Goal: Use online tool/utility: Utilize a website feature to perform a specific function

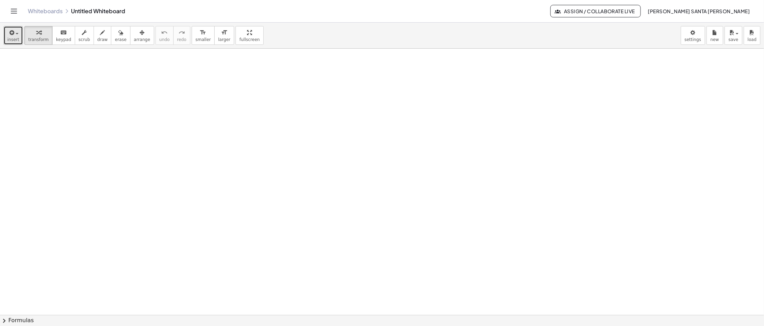
click at [14, 33] on span "button" at bounding box center [14, 33] width 1 height 5
click at [12, 10] on icon "Toggle navigation" at bounding box center [14, 11] width 8 height 8
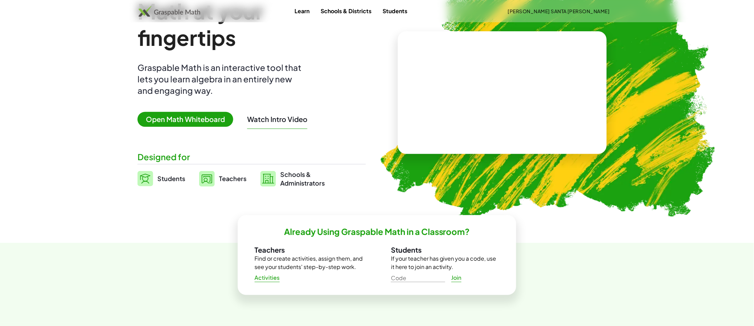
scroll to position [70, 0]
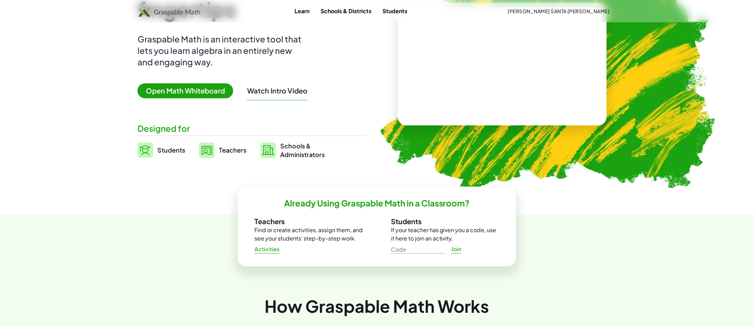
click at [292, 87] on button "Watch Intro Video" at bounding box center [277, 90] width 60 height 9
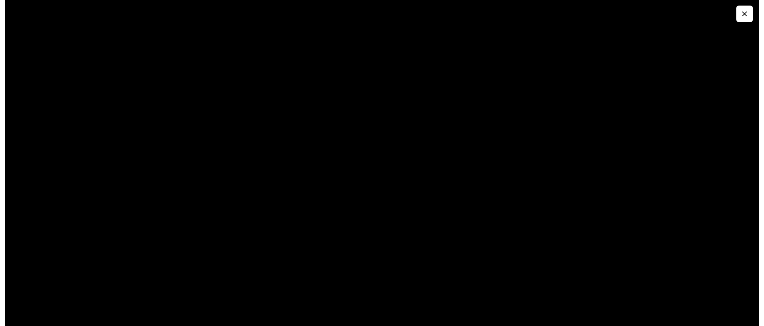
scroll to position [0, 0]
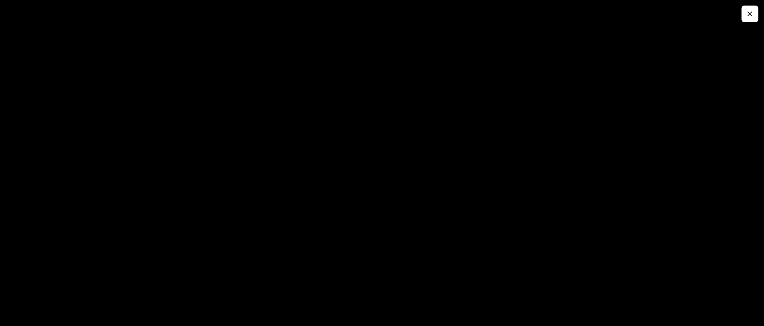
click at [752, 22] on button "button" at bounding box center [750, 14] width 17 height 17
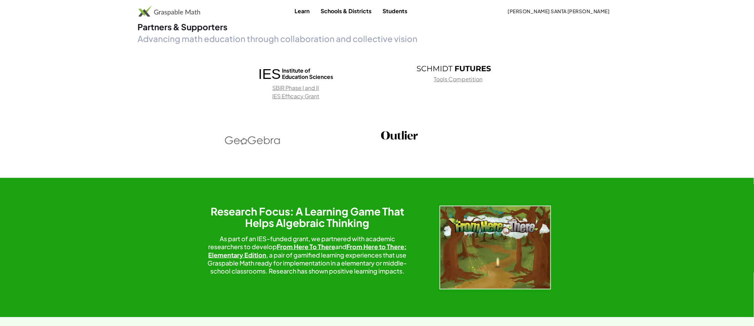
scroll to position [1044, 0]
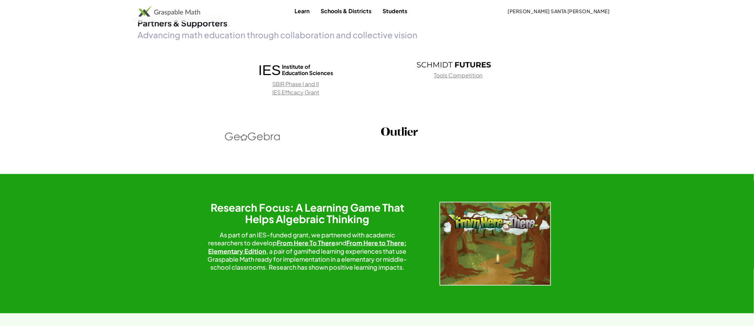
drag, startPoint x: 743, startPoint y: 253, endPoint x: 736, endPoint y: 239, distance: 14.8
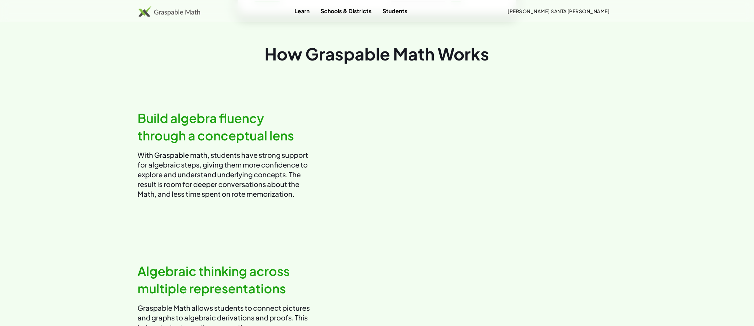
scroll to position [0, 0]
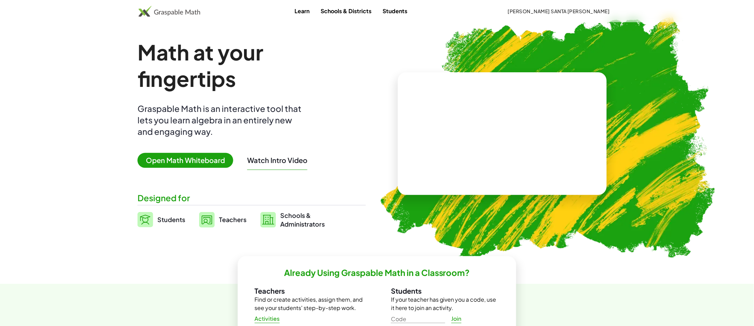
click at [413, 9] on link "Students" at bounding box center [395, 11] width 36 height 13
click at [207, 223] on img at bounding box center [207, 220] width 16 height 16
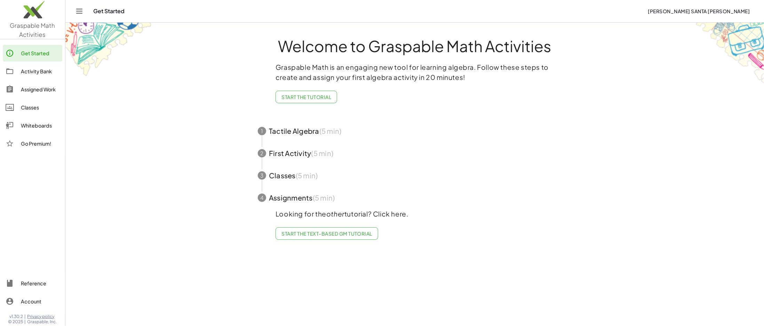
click at [296, 127] on span "button" at bounding box center [415, 131] width 331 height 22
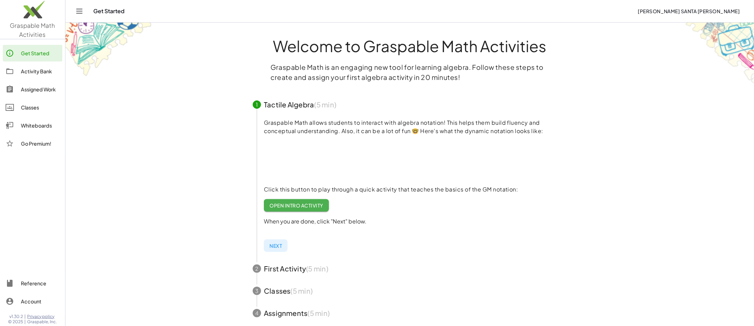
scroll to position [38, 0]
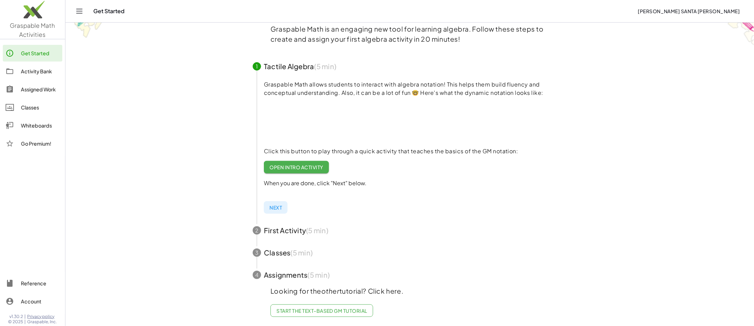
click at [297, 232] on span "button" at bounding box center [409, 231] width 331 height 22
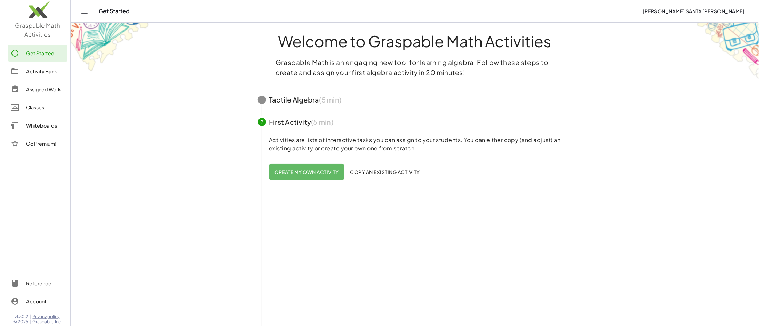
scroll to position [0, 0]
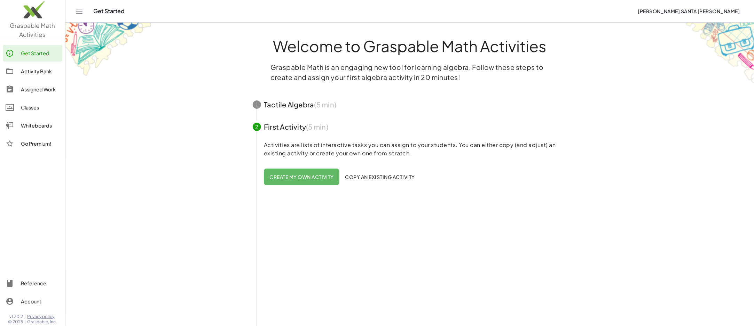
click at [24, 2] on img at bounding box center [32, 12] width 65 height 30
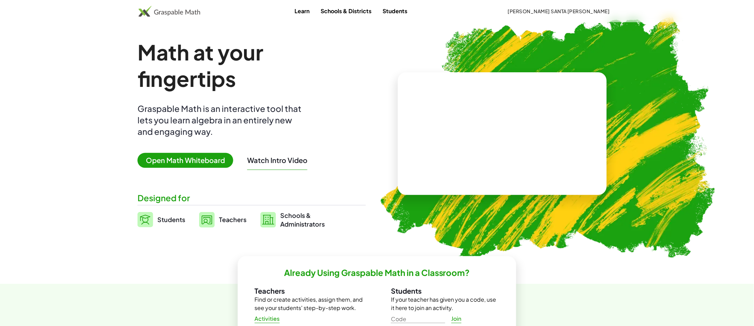
click at [187, 159] on span "Open Math Whiteboard" at bounding box center [185, 160] width 96 height 15
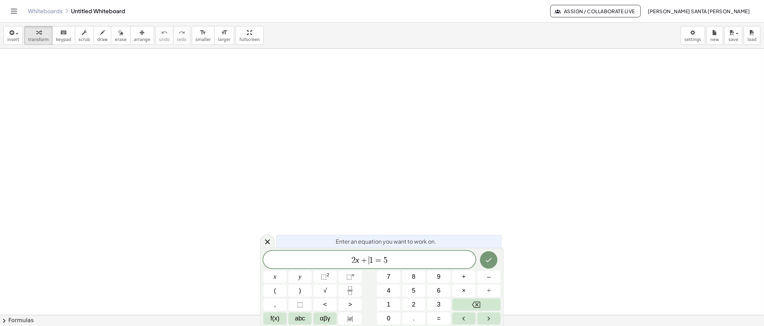
click at [358, 261] on var "x" at bounding box center [358, 260] width 4 height 9
click at [482, 261] on button "Done" at bounding box center [488, 258] width 17 height 17
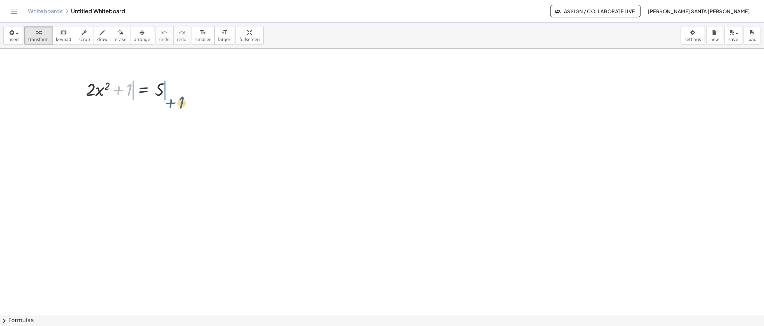
drag, startPoint x: 125, startPoint y: 92, endPoint x: 180, endPoint y: 103, distance: 56.8
click at [118, 116] on div at bounding box center [131, 113] width 142 height 24
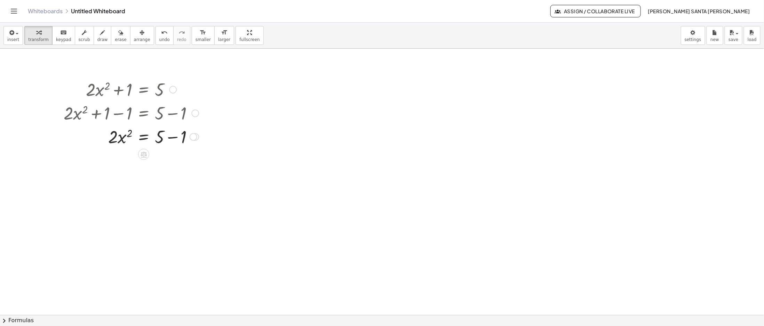
click at [171, 137] on div at bounding box center [131, 137] width 142 height 24
drag, startPoint x: 112, startPoint y: 164, endPoint x: 167, endPoint y: 187, distance: 59.8
click at [121, 191] on div at bounding box center [131, 189] width 142 height 35
click at [163, 223] on div at bounding box center [131, 224] width 142 height 35
drag, startPoint x: 130, startPoint y: 222, endPoint x: 163, endPoint y: 225, distance: 33.6
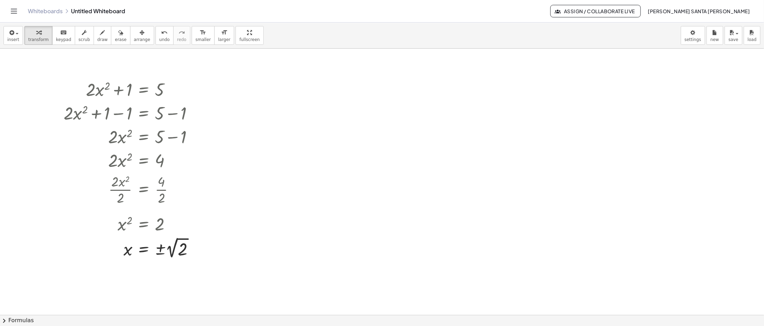
click at [449, 240] on div at bounding box center [382, 315] width 764 height 533
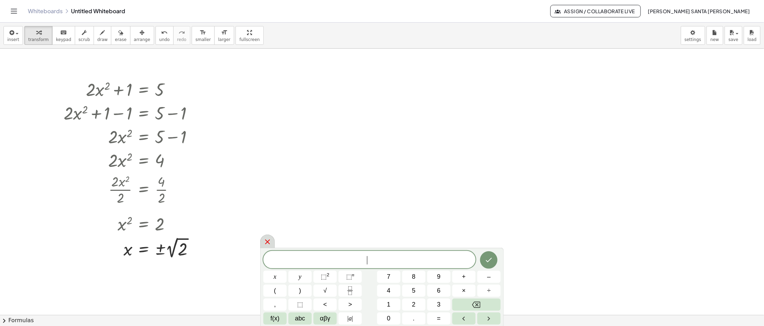
click at [264, 237] on div at bounding box center [267, 242] width 15 height 14
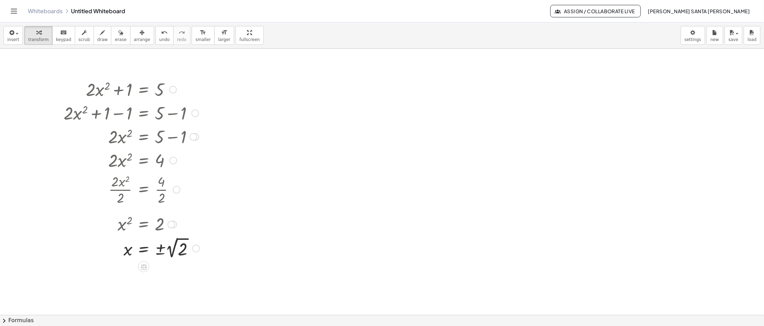
click at [106, 86] on div at bounding box center [131, 89] width 143 height 24
click at [108, 87] on div at bounding box center [131, 89] width 143 height 24
click at [212, 253] on div at bounding box center [382, 315] width 764 height 533
click at [177, 250] on div at bounding box center [131, 248] width 143 height 25
click at [215, 269] on div at bounding box center [216, 273] width 8 height 8
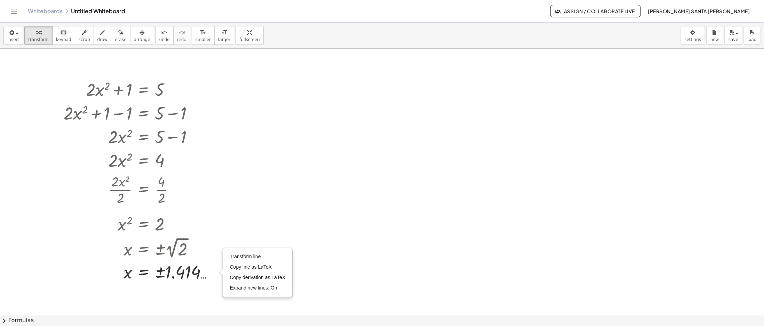
click at [251, 214] on div at bounding box center [382, 315] width 764 height 533
click at [157, 36] on button "undo undo" at bounding box center [165, 35] width 18 height 19
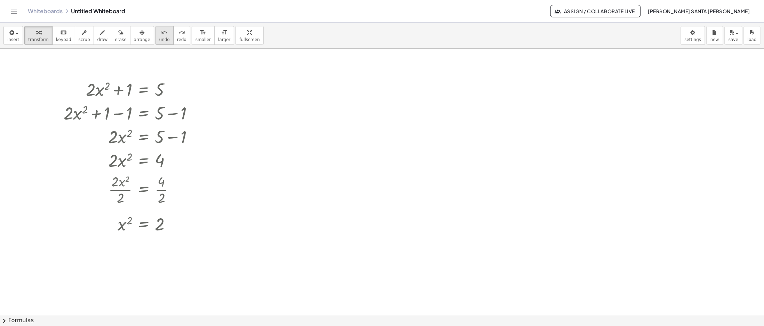
click at [157, 35] on button "undo undo" at bounding box center [165, 35] width 18 height 19
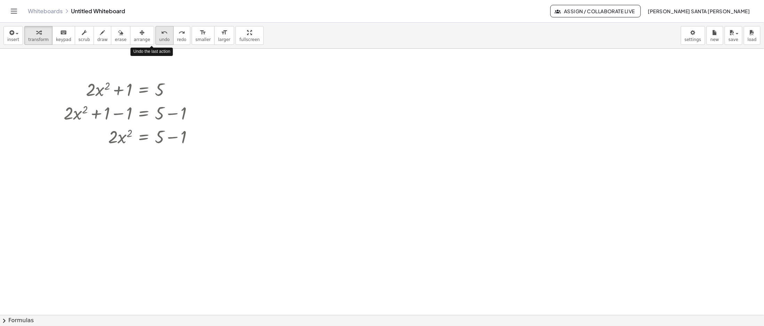
click at [157, 35] on button "undo undo" at bounding box center [165, 35] width 18 height 19
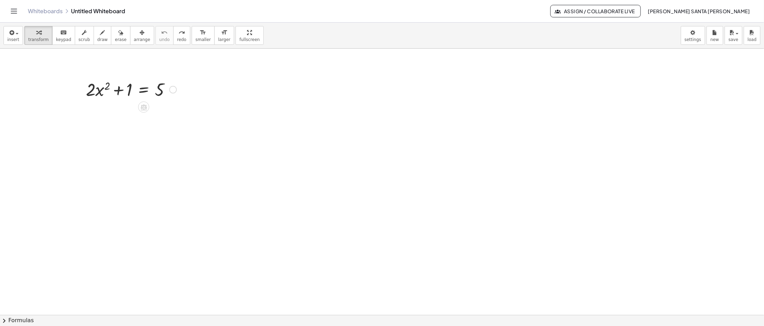
click at [110, 86] on div at bounding box center [130, 89] width 97 height 24
click at [108, 86] on div at bounding box center [130, 89] width 97 height 24
drag, startPoint x: 104, startPoint y: 87, endPoint x: 103, endPoint y: 91, distance: 4.4
click at [104, 87] on div at bounding box center [130, 89] width 97 height 24
click at [101, 93] on div at bounding box center [130, 89] width 97 height 24
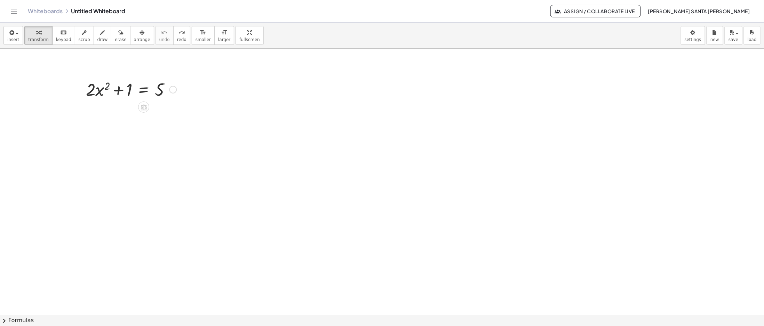
click at [99, 94] on div at bounding box center [130, 89] width 97 height 24
click at [106, 90] on div at bounding box center [130, 89] width 97 height 24
click at [118, 88] on div at bounding box center [130, 89] width 97 height 24
drag, startPoint x: 152, startPoint y: 88, endPoint x: 160, endPoint y: 88, distance: 7.7
click at [153, 88] on div at bounding box center [130, 89] width 97 height 24
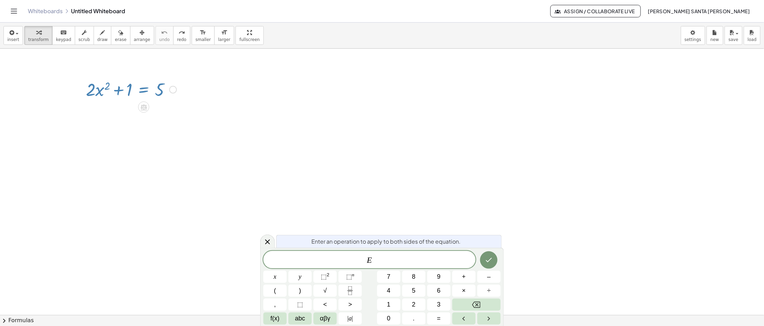
click at [99, 84] on div at bounding box center [130, 89] width 97 height 24
click at [108, 86] on div at bounding box center [130, 89] width 97 height 24
click at [106, 88] on div at bounding box center [130, 89] width 97 height 24
click at [102, 90] on div at bounding box center [130, 89] width 97 height 24
click at [87, 92] on div at bounding box center [130, 89] width 97 height 24
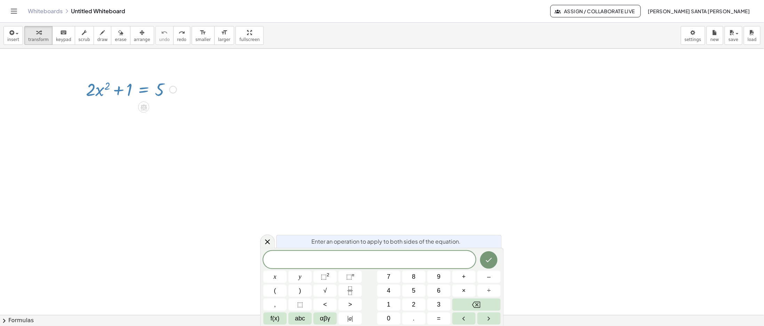
click at [174, 91] on div at bounding box center [173, 90] width 8 height 8
click at [216, 81] on span "Transform line" at bounding box center [203, 79] width 31 height 6
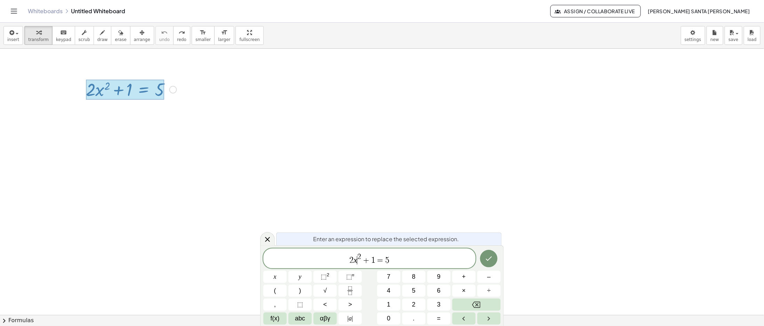
click at [358, 257] on span "2" at bounding box center [359, 257] width 4 height 8
click at [236, 151] on div at bounding box center [382, 315] width 764 height 533
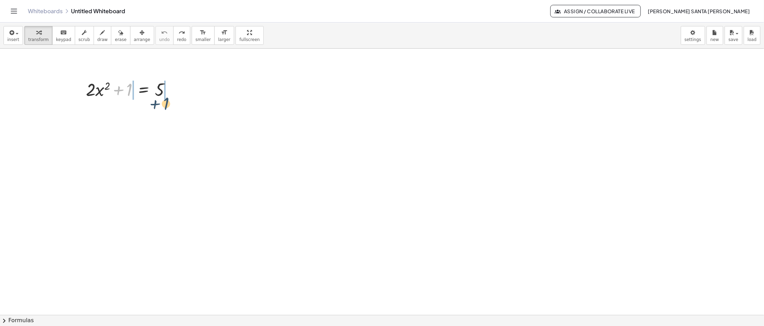
drag, startPoint x: 129, startPoint y: 90, endPoint x: 166, endPoint y: 104, distance: 39.4
click at [111, 115] on div at bounding box center [131, 113] width 142 height 24
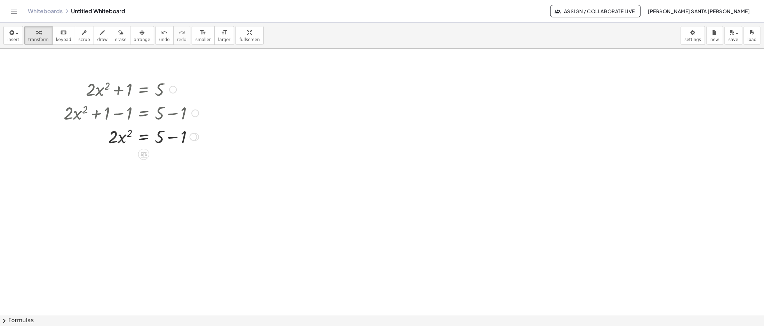
click at [177, 137] on div at bounding box center [131, 137] width 142 height 24
drag, startPoint x: 112, startPoint y: 165, endPoint x: 105, endPoint y: 158, distance: 10.3
click at [106, 159] on div at bounding box center [131, 160] width 142 height 24
click at [109, 91] on div at bounding box center [131, 89] width 142 height 24
click at [108, 83] on div at bounding box center [131, 89] width 142 height 24
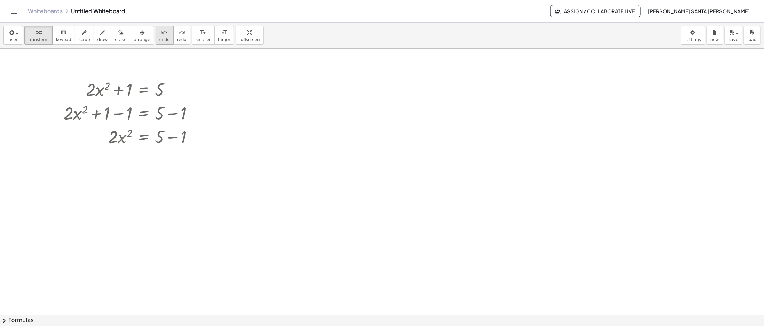
click at [159, 41] on span "undo" at bounding box center [164, 39] width 10 height 5
click at [109, 87] on div at bounding box center [130, 89] width 97 height 24
click at [105, 87] on div at bounding box center [130, 89] width 97 height 24
click at [105, 83] on div at bounding box center [130, 89] width 97 height 24
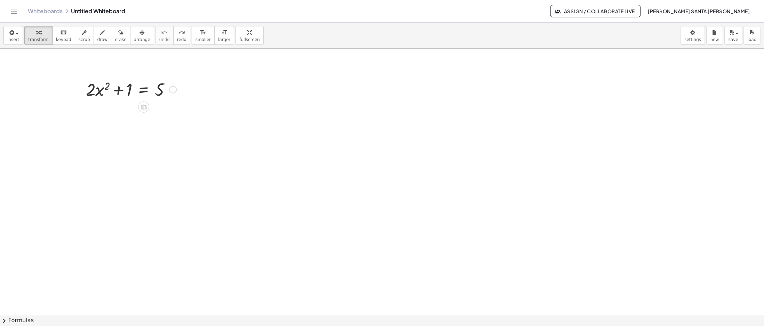
click at [99, 90] on div at bounding box center [130, 89] width 97 height 24
click at [148, 91] on div at bounding box center [130, 89] width 97 height 24
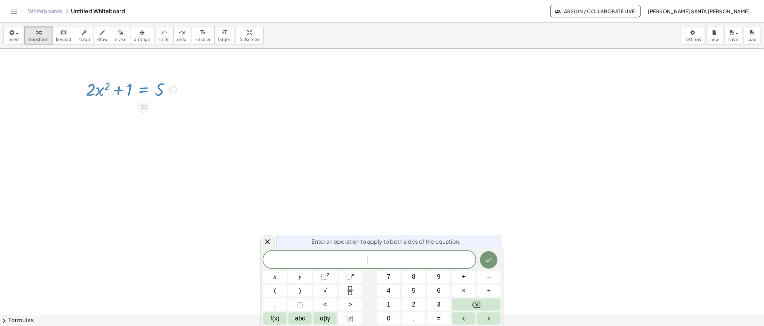
click at [111, 92] on div at bounding box center [130, 89] width 97 height 24
drag, startPoint x: 110, startPoint y: 92, endPoint x: 68, endPoint y: 96, distance: 41.6
click at [68, 96] on div at bounding box center [382, 315] width 764 height 533
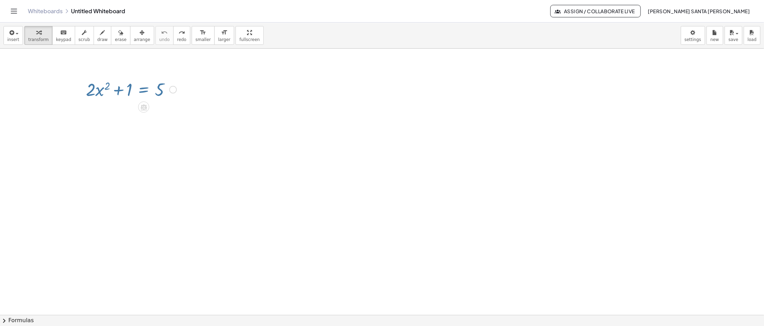
drag, startPoint x: 94, startPoint y: 95, endPoint x: 97, endPoint y: 93, distance: 3.7
click at [95, 95] on div at bounding box center [130, 89] width 97 height 24
click at [99, 88] on div at bounding box center [130, 89] width 97 height 24
drag, startPoint x: 99, startPoint y: 88, endPoint x: 73, endPoint y: 94, distance: 27.2
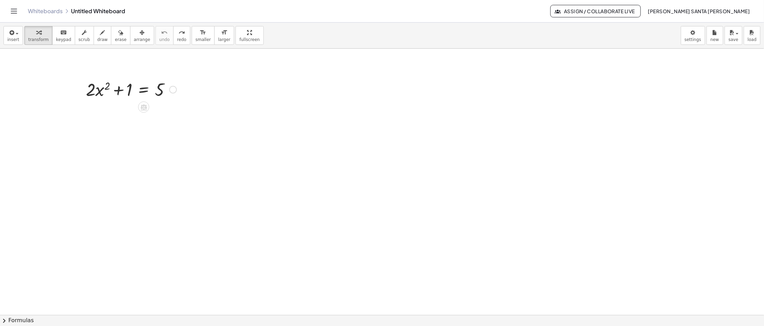
click at [73, 93] on div at bounding box center [382, 315] width 764 height 533
click at [134, 94] on div at bounding box center [130, 89] width 97 height 24
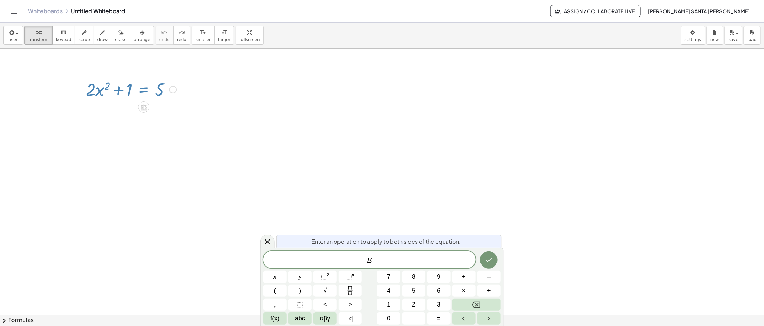
drag, startPoint x: 172, startPoint y: 89, endPoint x: 134, endPoint y: 93, distance: 37.4
click at [134, 93] on div at bounding box center [130, 89] width 97 height 24
click at [171, 89] on div at bounding box center [173, 90] width 8 height 8
click at [208, 78] on span "Transform line" at bounding box center [203, 79] width 31 height 6
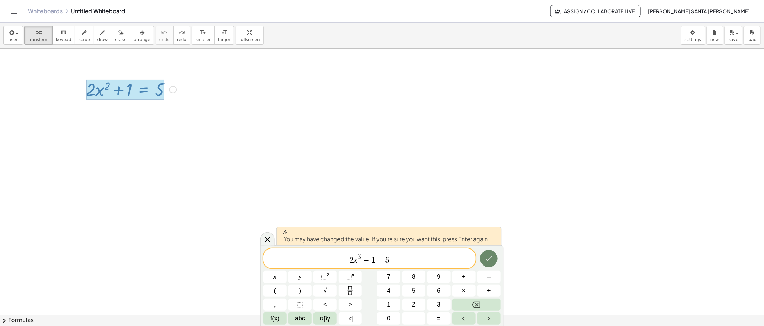
click at [485, 263] on icon "Done" at bounding box center [489, 259] width 8 height 8
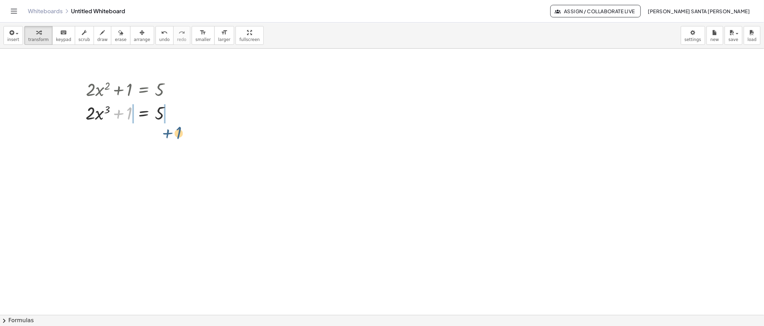
drag, startPoint x: 127, startPoint y: 116, endPoint x: 176, endPoint y: 135, distance: 53.3
click at [120, 137] on div at bounding box center [131, 137] width 142 height 24
click at [174, 158] on div at bounding box center [131, 160] width 142 height 24
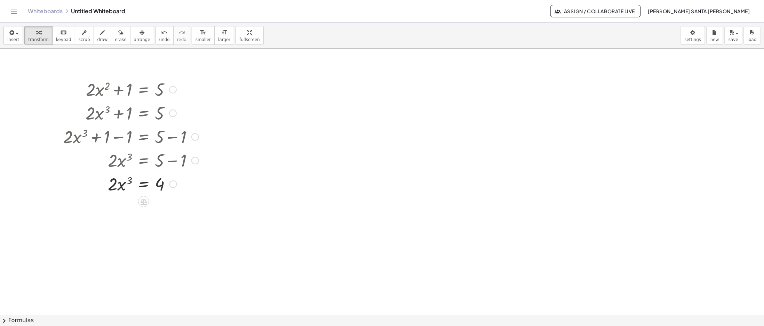
drag, startPoint x: 111, startPoint y: 165, endPoint x: 113, endPoint y: 189, distance: 24.9
click at [144, 90] on div "+ · 2 · x 2 + 1 = 5 + · 2 · x 3 + 1 = 5 + · 2 · x 3 + 1 − 1 = + 5 − 1 + · 2 · x…" at bounding box center [144, 90] width 0 height 0
drag, startPoint x: 112, startPoint y: 187, endPoint x: 157, endPoint y: 195, distance: 44.9
click at [116, 212] on div at bounding box center [131, 213] width 142 height 35
click at [163, 247] on div at bounding box center [131, 247] width 142 height 35
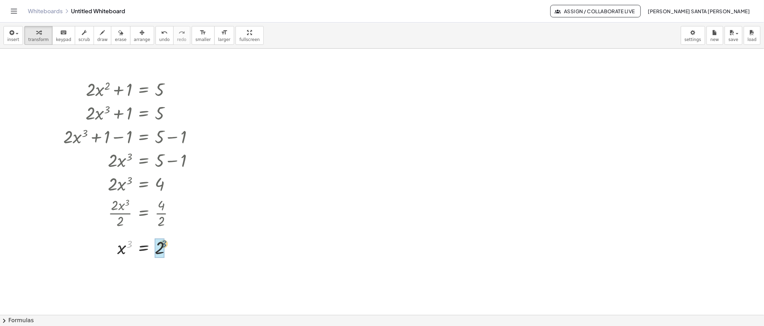
drag, startPoint x: 129, startPoint y: 245, endPoint x: 164, endPoint y: 245, distance: 34.5
click at [168, 279] on div at bounding box center [131, 271] width 142 height 25
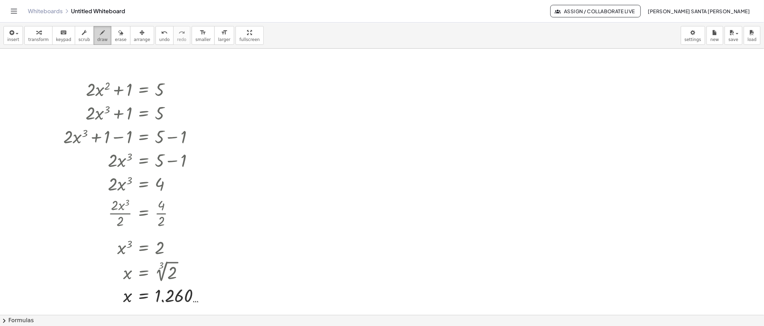
click at [98, 38] on span "draw" at bounding box center [102, 39] width 10 height 5
drag, startPoint x: 266, startPoint y: 136, endPoint x: 379, endPoint y: 239, distance: 153.0
click at [380, 239] on div at bounding box center [382, 315] width 764 height 533
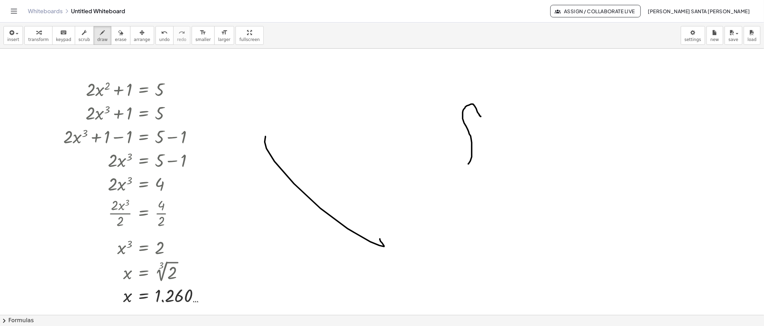
drag, startPoint x: 481, startPoint y: 117, endPoint x: 457, endPoint y: 164, distance: 52.6
click at [457, 164] on div at bounding box center [382, 315] width 764 height 533
drag, startPoint x: 82, startPoint y: 37, endPoint x: 126, endPoint y: 74, distance: 57.8
click at [81, 37] on span "scrub" at bounding box center [84, 39] width 11 height 5
click at [129, 80] on div "+ · 2 ▲ ▼ · x 2 ▲ ▼ + 1 ▲ ▼ = 5 ▲ ▼ + · 2 · x 3 + 1 = 5 + · 2 · x 3 + 1 − 1 = +…" at bounding box center [382, 315] width 764 height 533
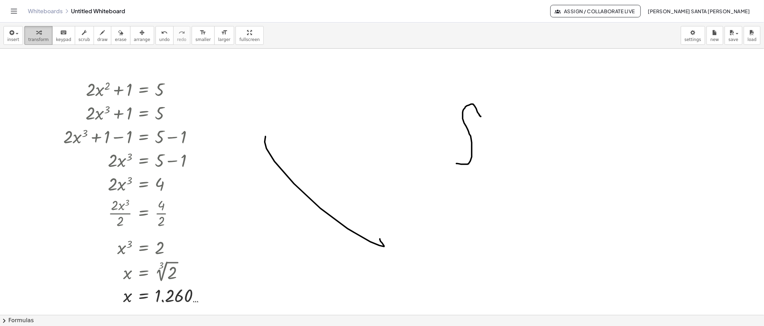
click at [30, 42] on button "transform" at bounding box center [38, 35] width 28 height 19
drag, startPoint x: 361, startPoint y: 76, endPoint x: 460, endPoint y: 140, distance: 118.0
click at [458, 143] on div at bounding box center [382, 315] width 764 height 533
drag, startPoint x: 473, startPoint y: 130, endPoint x: 588, endPoint y: 188, distance: 128.7
click at [589, 189] on div at bounding box center [382, 315] width 764 height 533
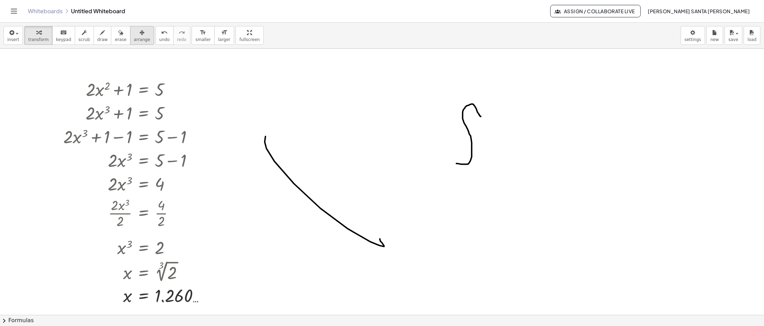
click at [134, 40] on span "arrange" at bounding box center [142, 39] width 16 height 5
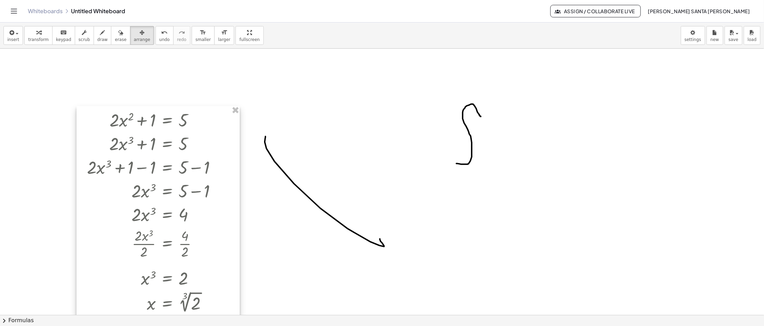
drag, startPoint x: 188, startPoint y: 119, endPoint x: 212, endPoint y: 150, distance: 39.5
click at [212, 150] on div at bounding box center [158, 222] width 163 height 233
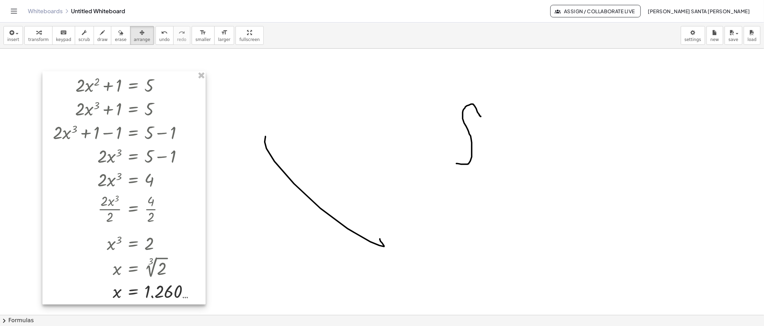
drag, startPoint x: 206, startPoint y: 146, endPoint x: 176, endPoint y: 114, distance: 43.8
click at [175, 113] on div at bounding box center [123, 187] width 163 height 233
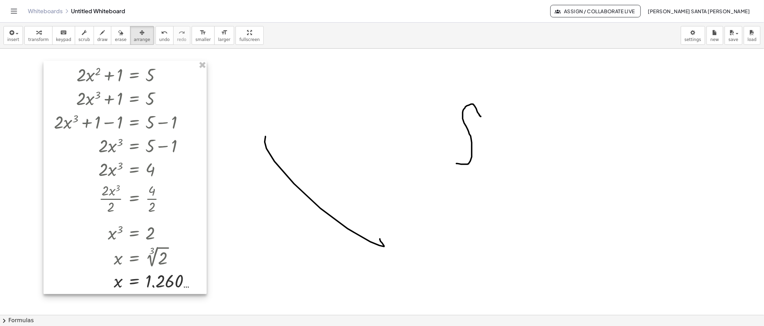
drag, startPoint x: 132, startPoint y: 303, endPoint x: 132, endPoint y: 293, distance: 10.4
click at [132, 293] on div at bounding box center [124, 177] width 163 height 233
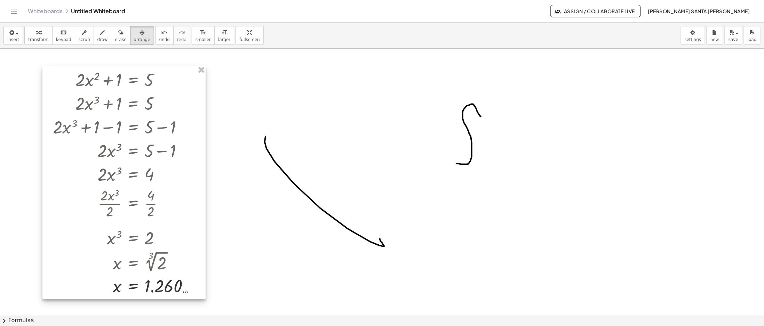
drag, startPoint x: 204, startPoint y: 193, endPoint x: 204, endPoint y: 198, distance: 4.5
click at [204, 198] on div at bounding box center [123, 182] width 163 height 233
click at [118, 37] on icon "button" at bounding box center [120, 33] width 5 height 8
click at [142, 191] on div at bounding box center [382, 315] width 764 height 533
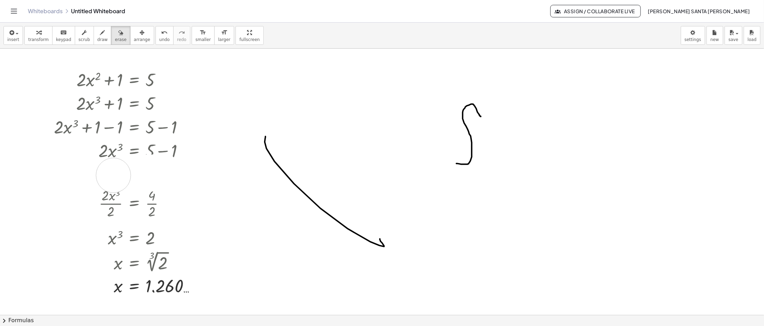
drag, startPoint x: 148, startPoint y: 175, endPoint x: 113, endPoint y: 176, distance: 34.8
click at [113, 176] on div at bounding box center [382, 315] width 764 height 533
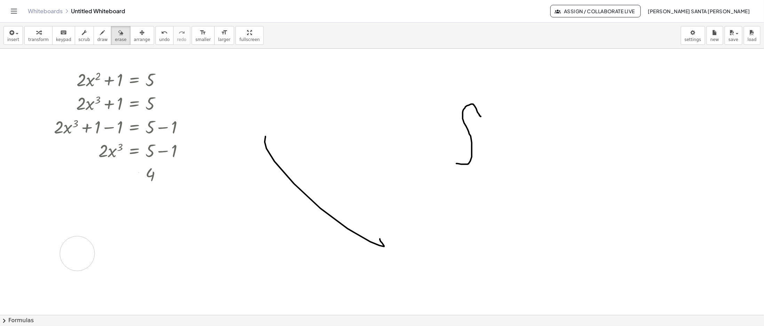
drag, startPoint x: 106, startPoint y: 179, endPoint x: 77, endPoint y: 254, distance: 81.0
click at [77, 254] on div at bounding box center [382, 315] width 764 height 533
drag, startPoint x: 179, startPoint y: 275, endPoint x: 115, endPoint y: 284, distance: 64.3
click at [106, 283] on div at bounding box center [382, 315] width 764 height 533
drag, startPoint x: 165, startPoint y: 282, endPoint x: 74, endPoint y: 266, distance: 92.3
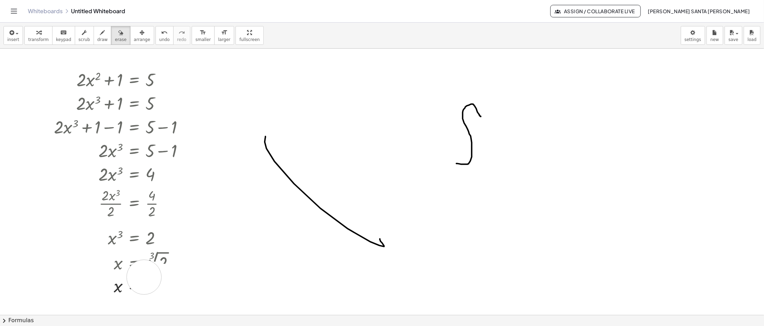
click at [74, 266] on div at bounding box center [382, 315] width 764 height 533
click at [219, 146] on div at bounding box center [382, 315] width 764 height 533
drag, startPoint x: 307, startPoint y: 157, endPoint x: 307, endPoint y: 171, distance: 14.6
click at [309, 171] on div at bounding box center [382, 315] width 764 height 533
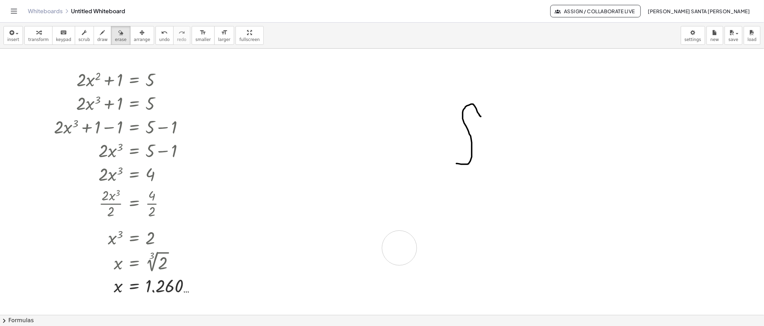
drag, startPoint x: 263, startPoint y: 137, endPoint x: 402, endPoint y: 248, distance: 177.3
click at [400, 248] on div at bounding box center [382, 315] width 764 height 533
drag, startPoint x: 463, startPoint y: 140, endPoint x: 264, endPoint y: 122, distance: 199.8
click at [443, 166] on div at bounding box center [382, 315] width 764 height 533
click at [111, 42] on button "erase" at bounding box center [120, 35] width 19 height 19
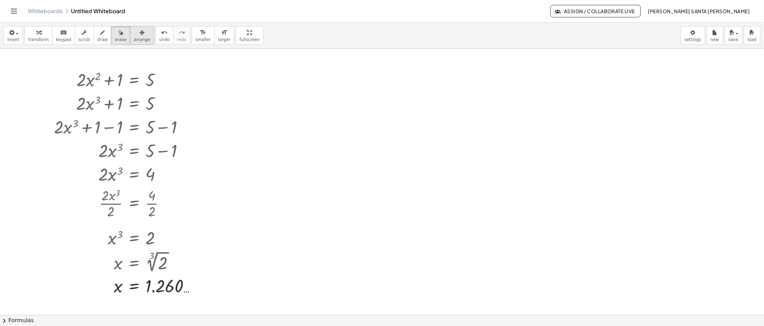
click at [130, 42] on button "arrange" at bounding box center [142, 35] width 24 height 19
click at [81, 37] on span "scrub" at bounding box center [84, 39] width 11 height 5
drag, startPoint x: 88, startPoint y: 79, endPoint x: 125, endPoint y: 78, distance: 36.5
click at [114, 78] on div at bounding box center [127, 80] width 155 height 24
click at [118, 72] on div "▲" at bounding box center [120, 71] width 5 height 6
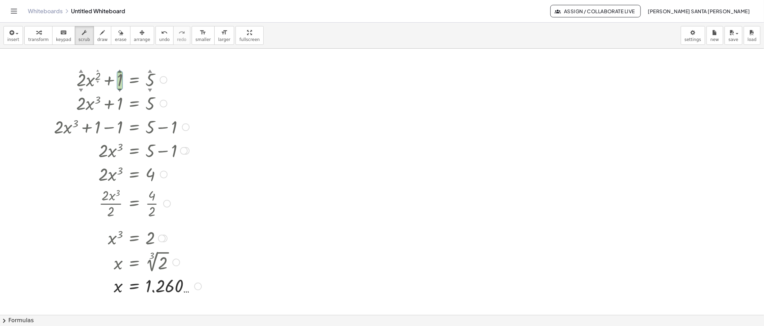
click at [118, 70] on div "▲" at bounding box center [120, 71] width 5 height 6
click at [120, 70] on div "▲" at bounding box center [120, 71] width 5 height 6
click at [118, 72] on div "▲" at bounding box center [120, 71] width 5 height 6
drag, startPoint x: 118, startPoint y: 79, endPoint x: 118, endPoint y: 73, distance: 6.6
click at [134, 80] on div "+ · 2 ▲ ▼ · x 2 ▲ ▼ + 2 ▲ ▼ = 5 ▲ ▼" at bounding box center [134, 80] width 0 height 0
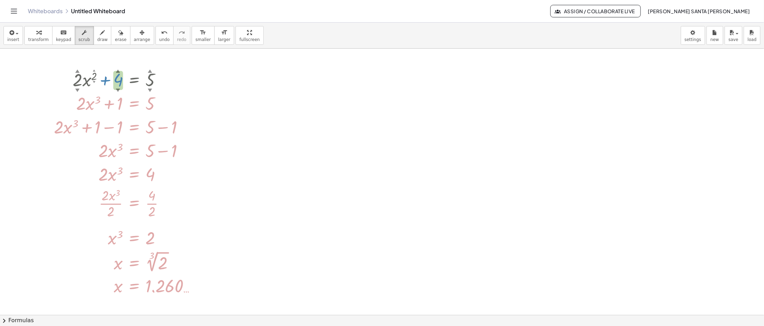
drag, startPoint x: 118, startPoint y: 82, endPoint x: 118, endPoint y: 69, distance: 12.5
click at [134, 80] on div "+ · 2 ▲ ▼ · x 2 ▲ ▼ + 4 ▲ ▼ = 5 ▲ ▼" at bounding box center [134, 80] width 0 height 0
click at [129, 105] on div at bounding box center [127, 103] width 155 height 24
drag, startPoint x: 118, startPoint y: 81, endPoint x: 118, endPoint y: 69, distance: 11.8
click at [134, 80] on div "+ · 2 ▲ ▼ · x 2 ▲ ▼ + 6 ▲ ▼ = 5 ▲ ▼" at bounding box center [134, 80] width 0 height 0
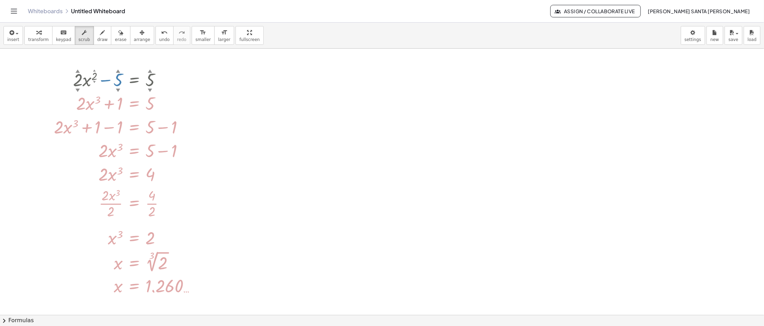
click at [134, 80] on div "+ · 2 ▲ ▼ · x 2 ▲ ▼ − 5 ▲ ▼ = 5 ▲ ▼ + · 2 · x 3 + 1 = 5 + · 2 · x 3 + 1 − 1 = +…" at bounding box center [134, 80] width 0 height 0
drag, startPoint x: 118, startPoint y: 97, endPoint x: 118, endPoint y: 57, distance: 40.4
click at [118, 57] on div "+ · 2 ▲ ▼ · x 2 ▲ ▼ − 5 ▲ ▼ = 5 ▲ ▼ + · 2 · x 3 + 1 = 5 + · 2 · x 3 + 1 − 1 = +…" at bounding box center [382, 315] width 764 height 533
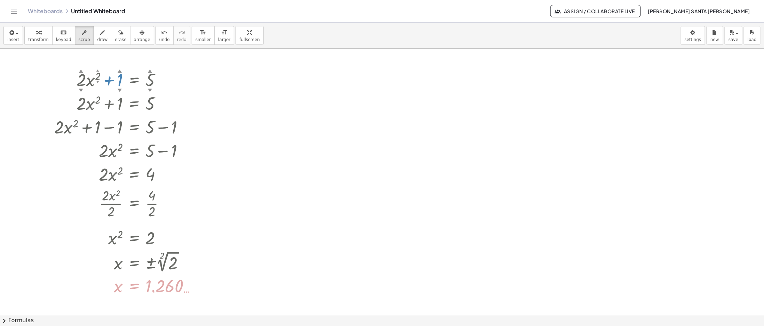
drag, startPoint x: 118, startPoint y: 78, endPoint x: 75, endPoint y: 56, distance: 47.9
click at [116, 57] on div "+ · 2 ▲ ▼ · x 2 ▲ ▼ + 1 ▲ ▼ = 5 ▲ ▼ + · 2 · x 2 + 1 = 5 + · 2 · x 2 + 1 − 1 = +…" at bounding box center [382, 315] width 764 height 533
click at [75, 56] on div "+ · 13 ▲ ▼ · x 2 ▲ ▼ + 2 ▲ ▼ = 5 ▲ ▼ + · 2 · x 2 + 1 = 5 + · 2 · x 2 + 1 − 1 = …" at bounding box center [382, 315] width 764 height 533
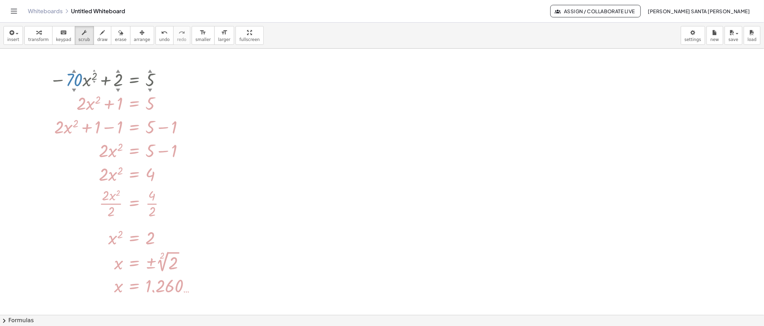
drag, startPoint x: 76, startPoint y: 80, endPoint x: 126, endPoint y: 202, distance: 131.2
click at [134, 80] on div "− · 70 ▲ ▼ · x 2 ▲ ▼ + 2 ▲ ▼ = 5 ▲ ▼ + · 2 · x 2 + 1 = 5 + · 2 · x 2 + 1 − 1 = …" at bounding box center [134, 80] width 0 height 0
drag, startPoint x: 163, startPoint y: 213, endPoint x: 156, endPoint y: 262, distance: 50.2
click at [134, 80] on div "− · 96 ▲ ▼ · x 2 ▲ ▼ + 2 ▲ ▼ = 5 ▲ ▼ + · 2 · x 2 + 1 = 5 + · 2 · x 2 + 1 − 1 = …" at bounding box center [134, 80] width 0 height 0
drag, startPoint x: 152, startPoint y: 203, endPoint x: 151, endPoint y: 234, distance: 31.7
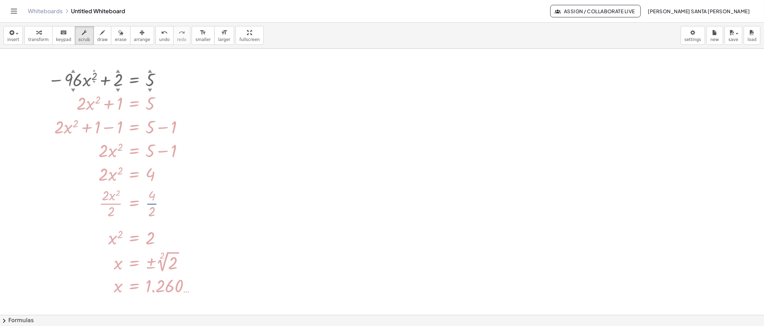
click at [134, 80] on div "− · 96 ▲ ▼ · x 2 ▲ ▼ + 2 ▲ ▼ = 5 ▲ ▼ + · 2 · x 2 + 1 = 5 + · 2 · x 2 + 1 − 1 = …" at bounding box center [134, 80] width 0 height 0
click at [151, 198] on div at bounding box center [125, 203] width 160 height 35
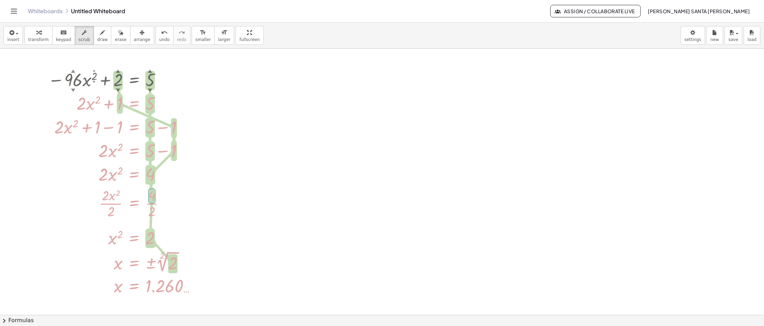
click at [237, 145] on div at bounding box center [382, 315] width 764 height 533
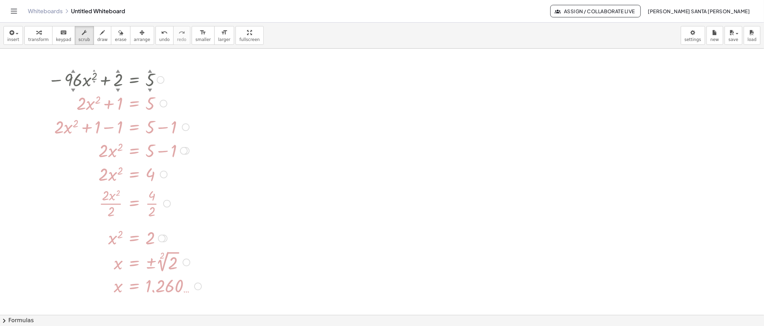
click at [157, 112] on div at bounding box center [125, 103] width 160 height 24
click at [163, 103] on div at bounding box center [164, 104] width 8 height 8
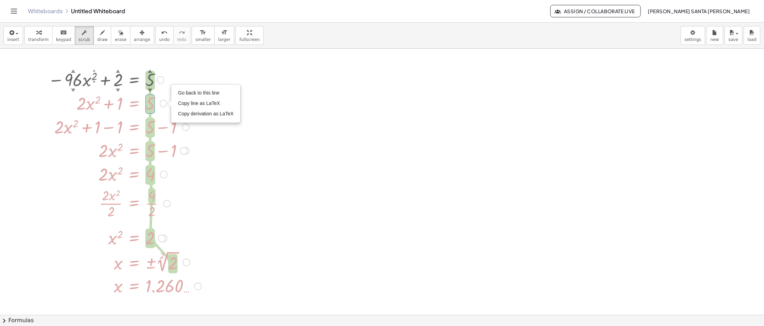
click at [282, 185] on div at bounding box center [382, 315] width 764 height 533
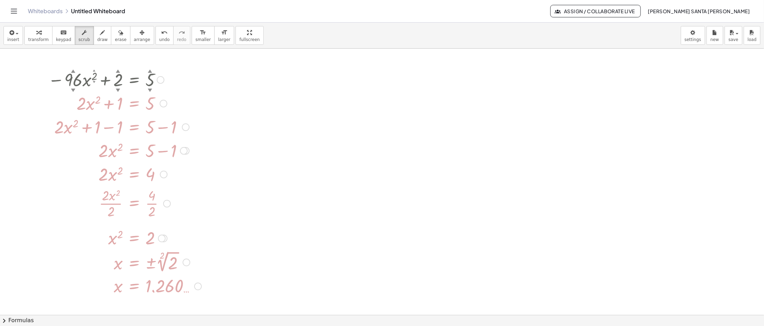
click at [114, 101] on div at bounding box center [125, 103] width 160 height 24
click at [34, 109] on div at bounding box center [382, 315] width 764 height 533
click at [158, 86] on div at bounding box center [125, 80] width 160 height 24
click at [165, 103] on div "Go back to this line Copy line as LaTeX Copy derivation as LaTeX" at bounding box center [164, 104] width 8 height 8
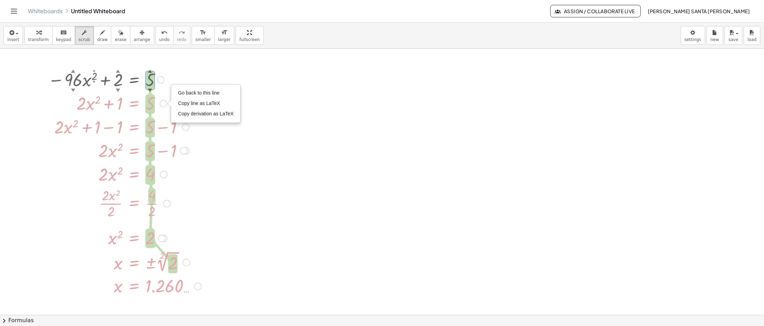
click at [134, 127] on div "+ · 2 · x 2 + 1 − 1 = + 5 − 1" at bounding box center [134, 127] width 0 height 0
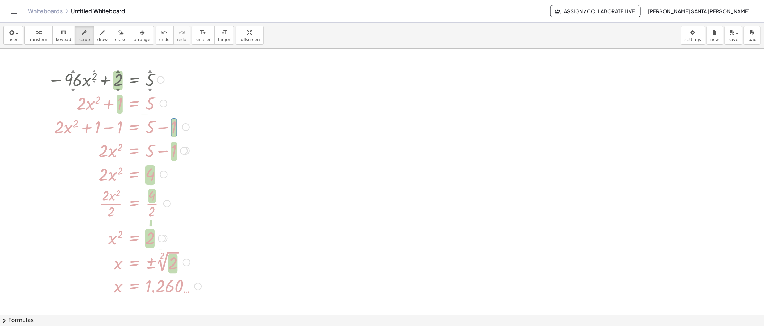
drag, startPoint x: 185, startPoint y: 152, endPoint x: 180, endPoint y: 158, distance: 7.9
click at [184, 153] on div at bounding box center [184, 151] width 8 height 8
click at [221, 162] on span "Copy derivation as LaTeX" at bounding box center [226, 161] width 56 height 6
click at [210, 189] on div at bounding box center [382, 315] width 764 height 533
click at [695, 39] on body "Graspable Math Activities Get Started Activity Bank Assigned Work Classes White…" at bounding box center [382, 163] width 764 height 326
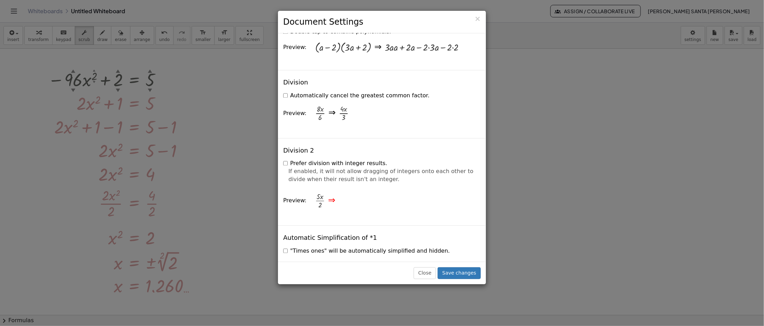
scroll to position [766, 0]
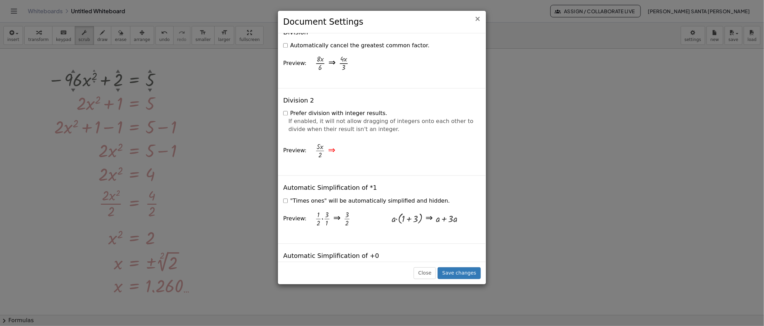
click at [478, 18] on span "×" at bounding box center [478, 19] width 6 height 8
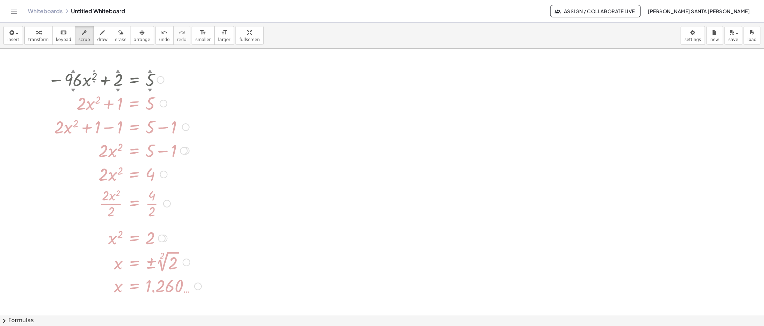
click at [158, 79] on div at bounding box center [161, 80] width 8 height 8
click at [372, 129] on div at bounding box center [382, 315] width 764 height 533
click at [700, 36] on body "Graspable Math Activities Get Started Activity Bank Assigned Work Classes White…" at bounding box center [382, 163] width 764 height 326
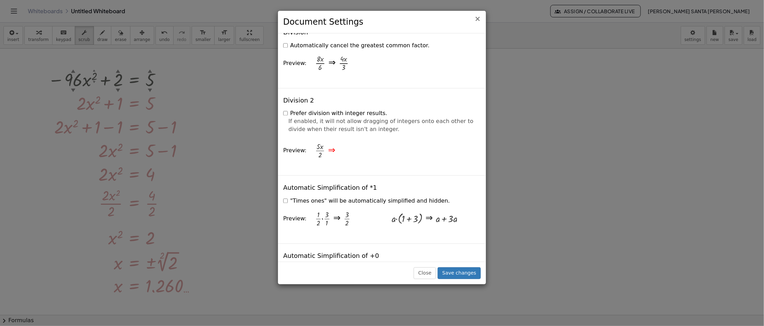
click at [480, 20] on span "×" at bounding box center [478, 19] width 6 height 8
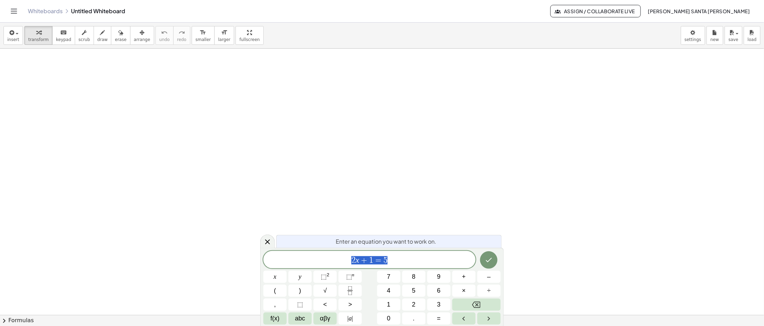
scroll to position [70, 0]
